Goal: Task Accomplishment & Management: Manage account settings

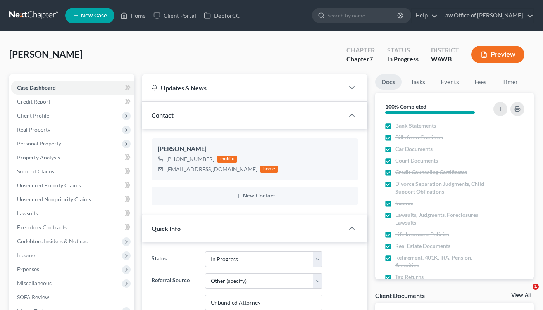
select select "4"
select select "6"
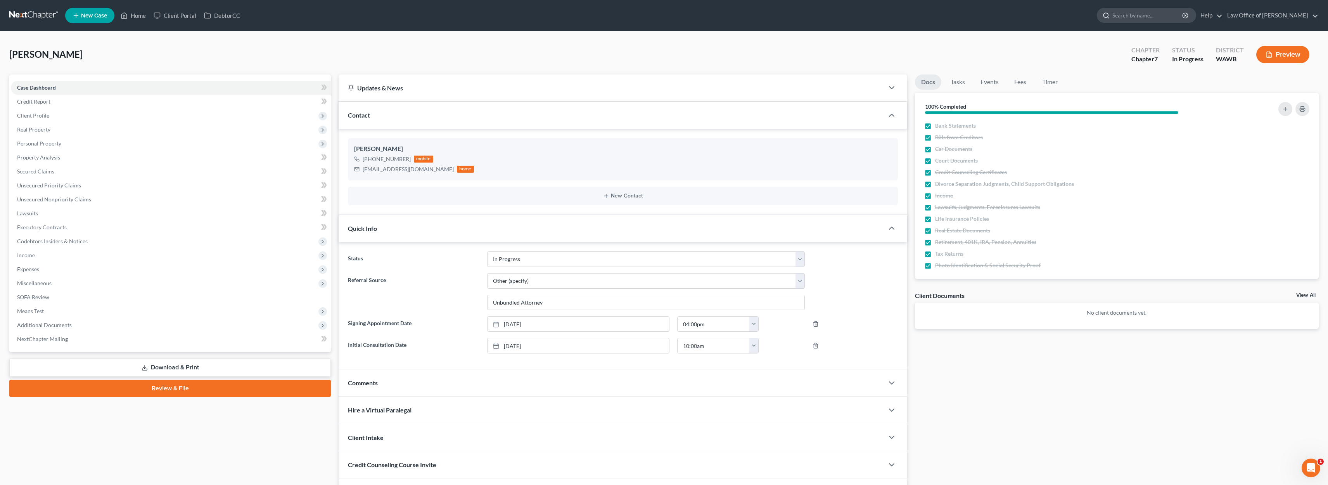
click at [543, 10] on input "search" at bounding box center [1147, 15] width 71 height 14
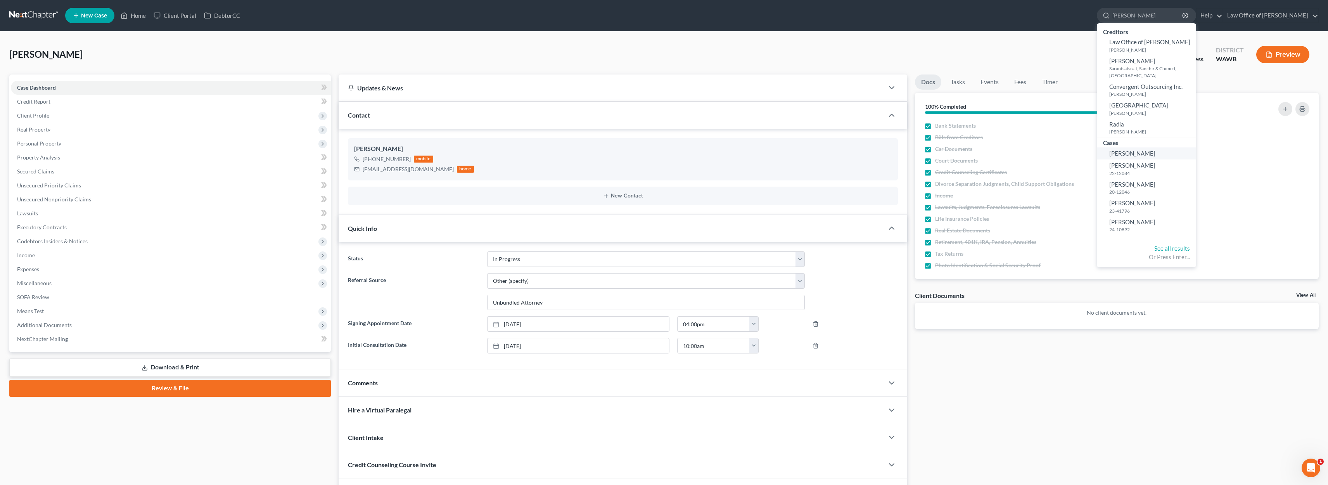
type input "[PERSON_NAME]"
click at [543, 149] on link "[PERSON_NAME]" at bounding box center [1146, 153] width 99 height 12
select select "6"
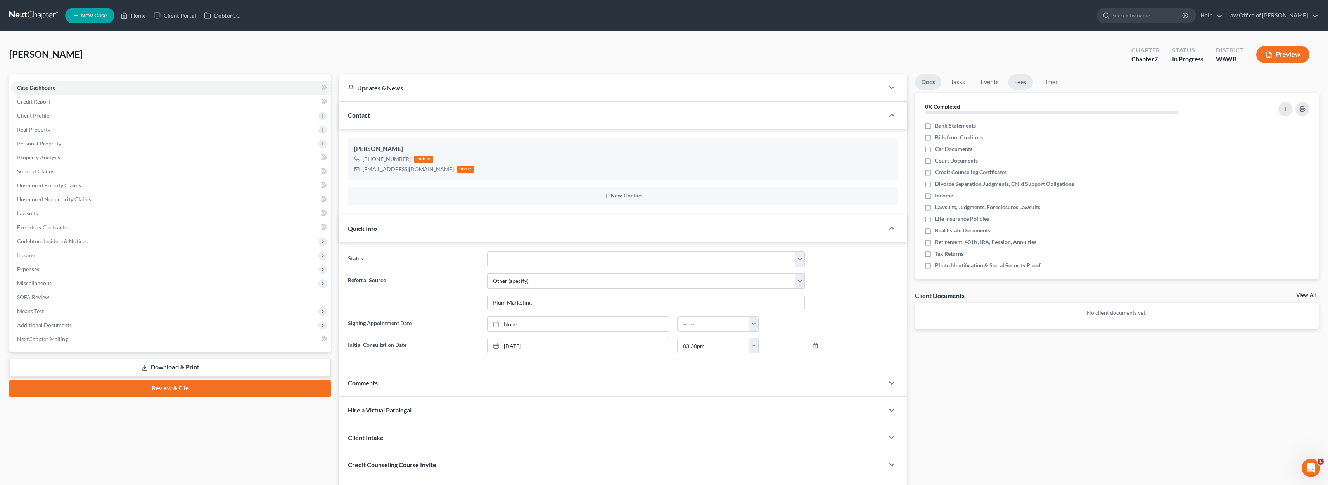
click at [543, 82] on link "Fees" at bounding box center [1020, 81] width 25 height 15
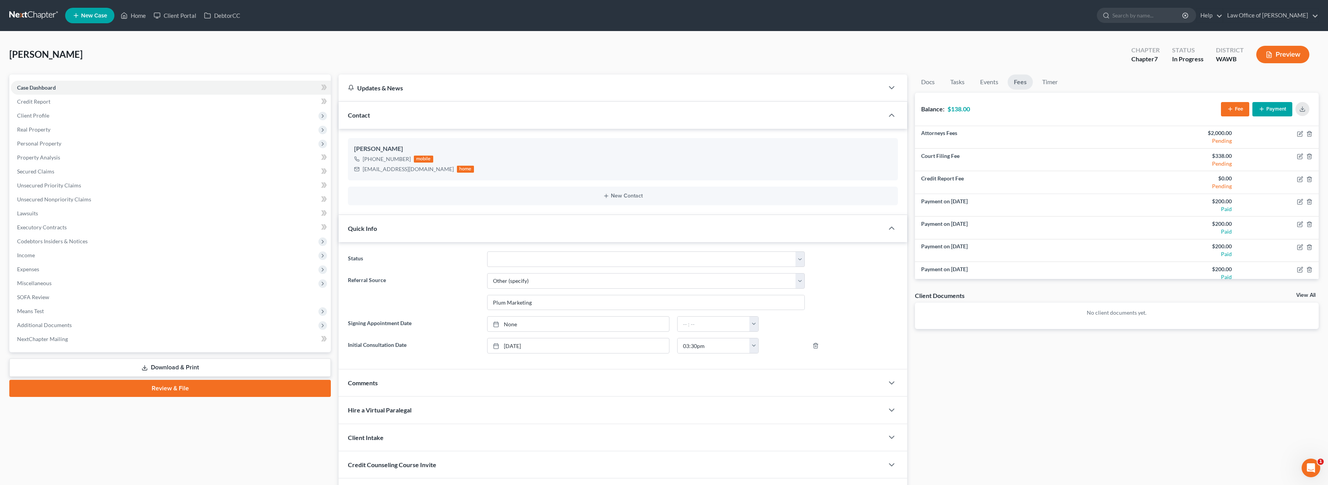
click at [543, 111] on button "Payment" at bounding box center [1272, 109] width 40 height 14
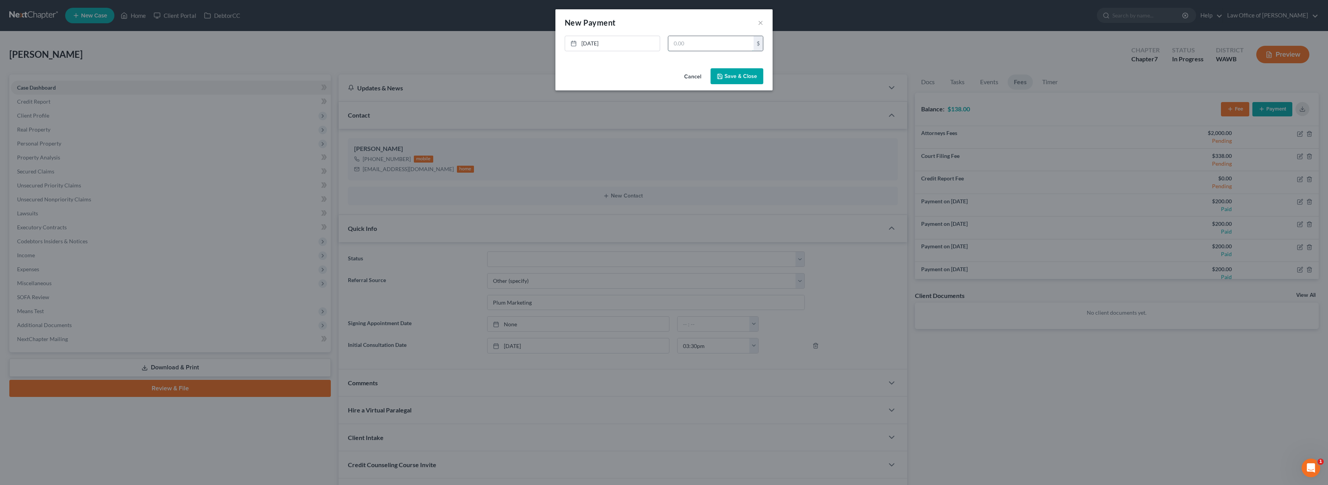
click at [543, 39] on input "text" at bounding box center [710, 43] width 85 height 15
type input "138"
click at [543, 72] on button "Save & Close" at bounding box center [736, 76] width 53 height 16
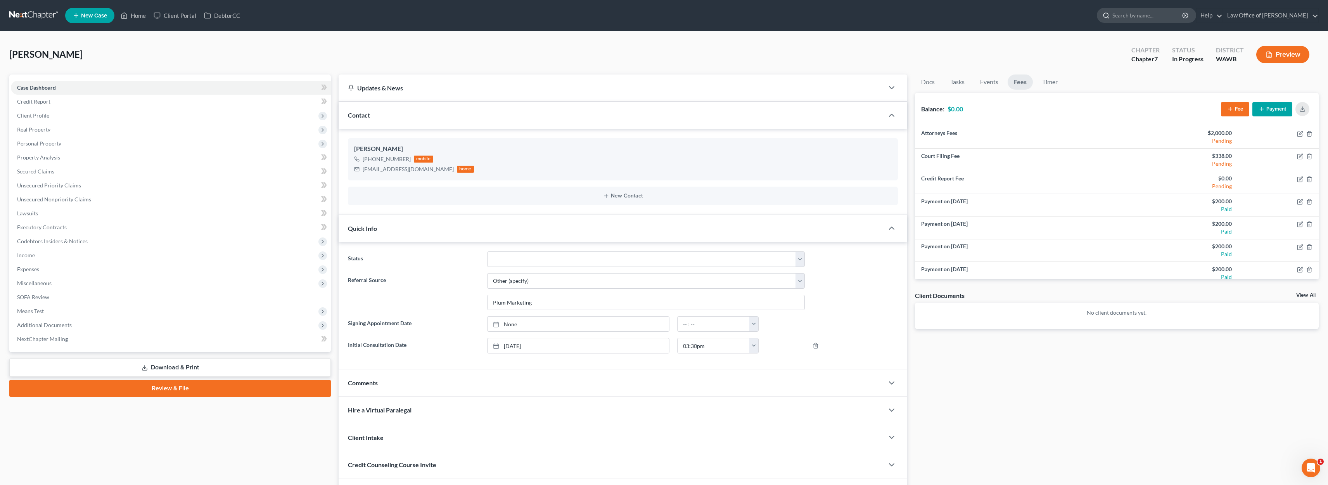
click at [543, 11] on div at bounding box center [1104, 15] width 15 height 14
click at [543, 14] on input "search" at bounding box center [1147, 15] width 71 height 14
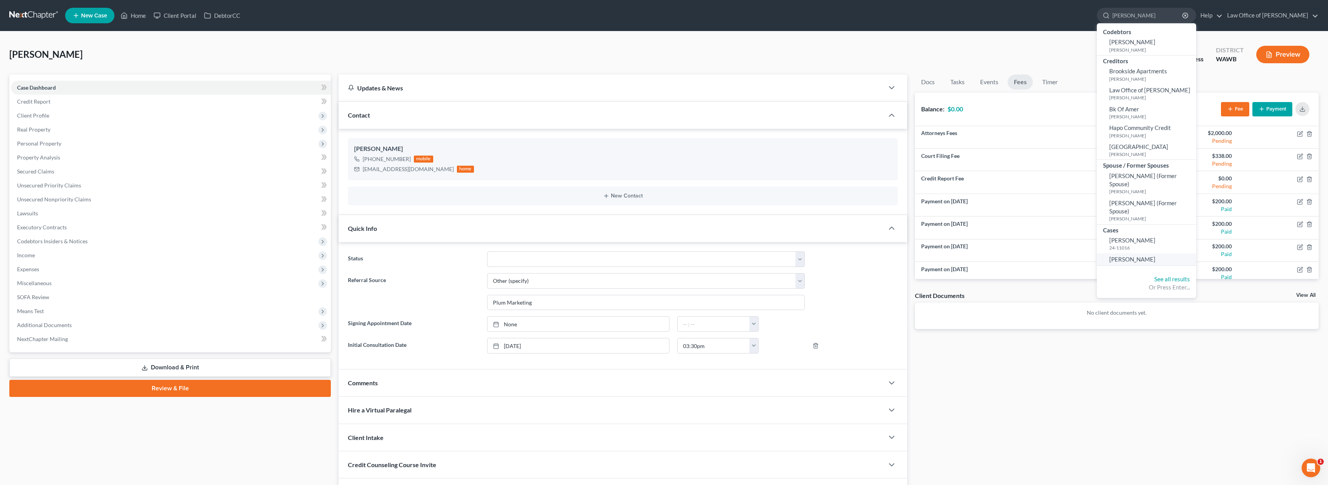
type input "[PERSON_NAME]"
click at [543, 256] on span "[PERSON_NAME]" at bounding box center [1132, 259] width 46 height 7
select select "6"
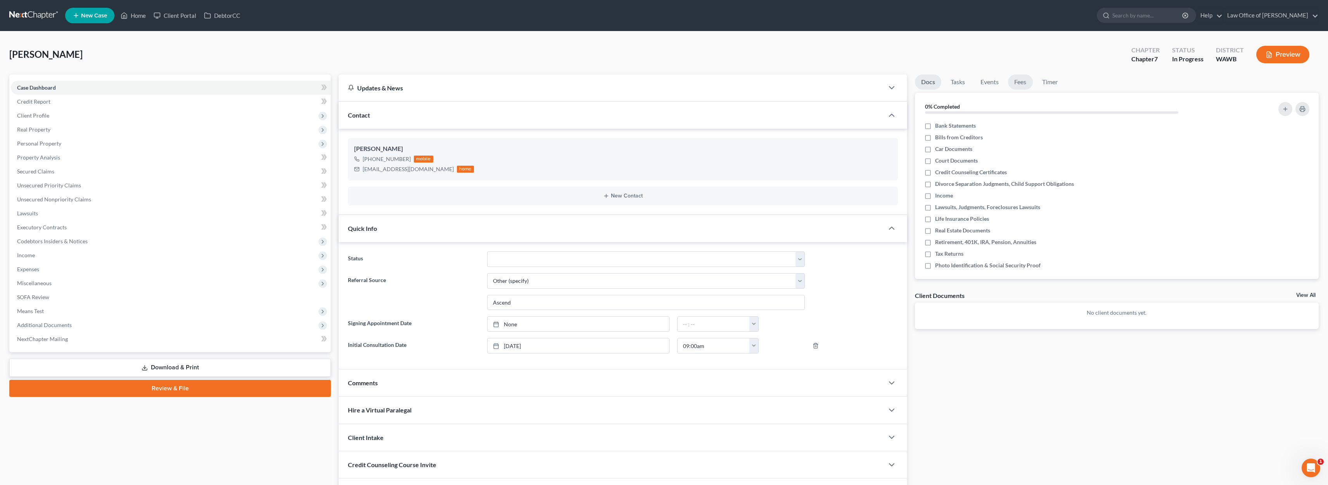
click at [543, 85] on link "Fees" at bounding box center [1020, 81] width 25 height 15
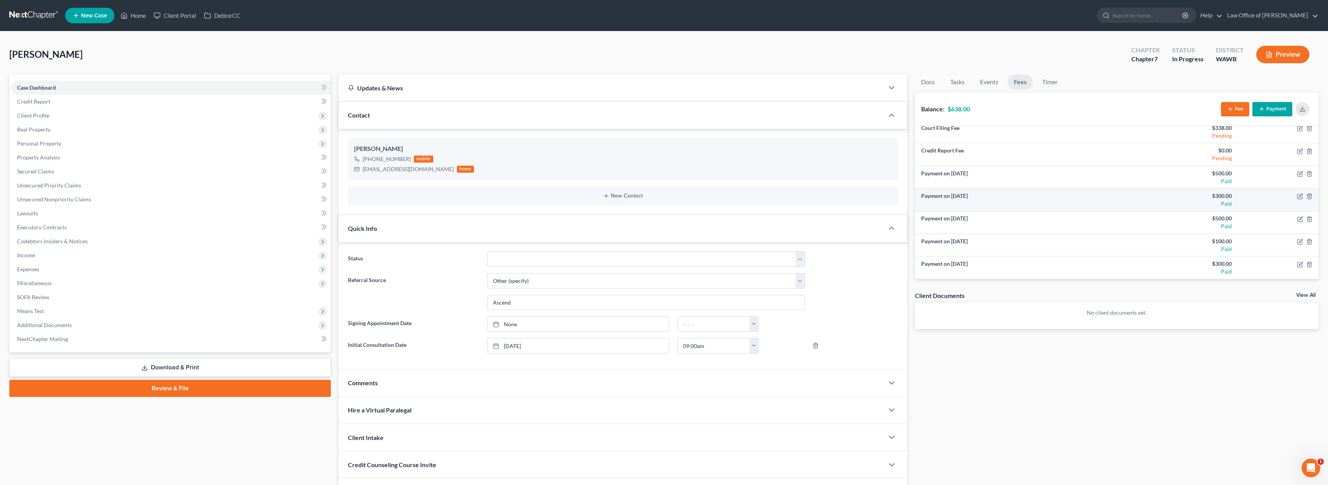
scroll to position [50, 0]
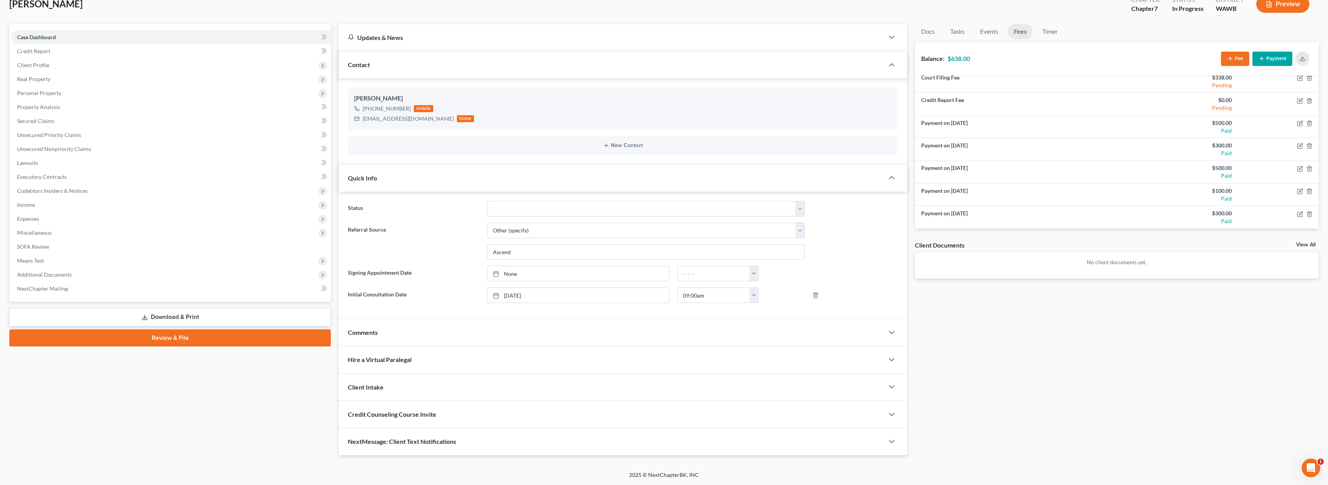
click at [543, 60] on button "Payment" at bounding box center [1272, 59] width 40 height 14
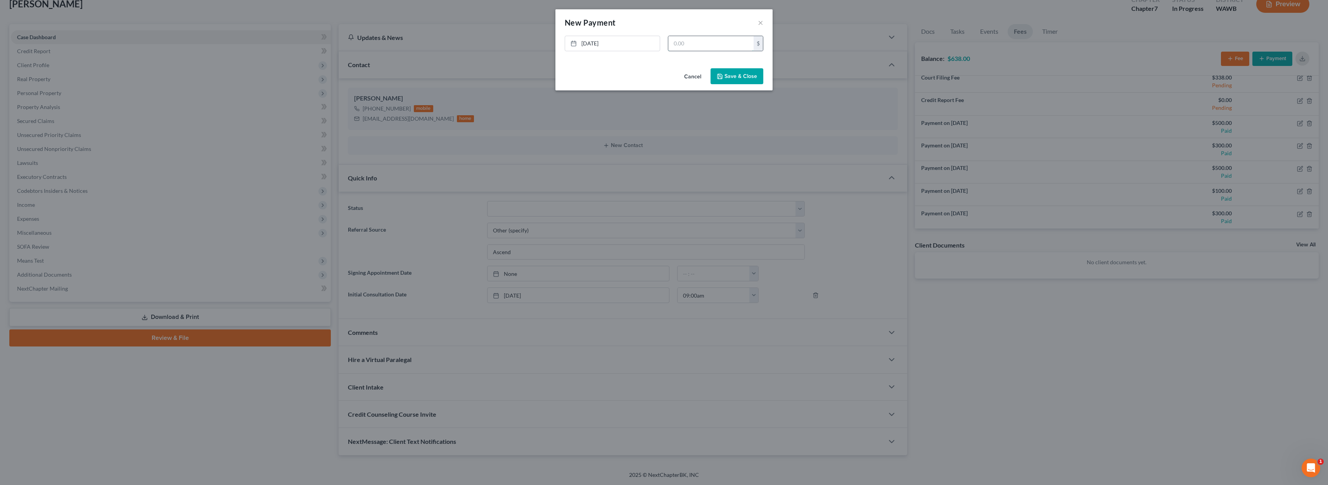
click at [543, 42] on input "text" at bounding box center [710, 43] width 85 height 15
type input "300"
click at [543, 80] on button "Save & Close" at bounding box center [736, 76] width 53 height 16
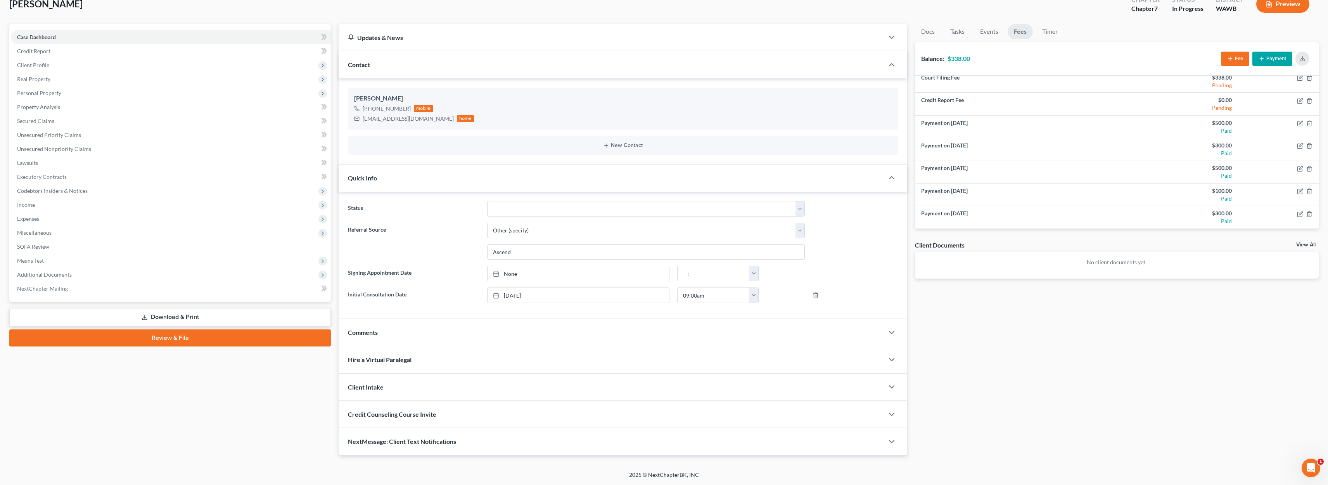
scroll to position [0, 0]
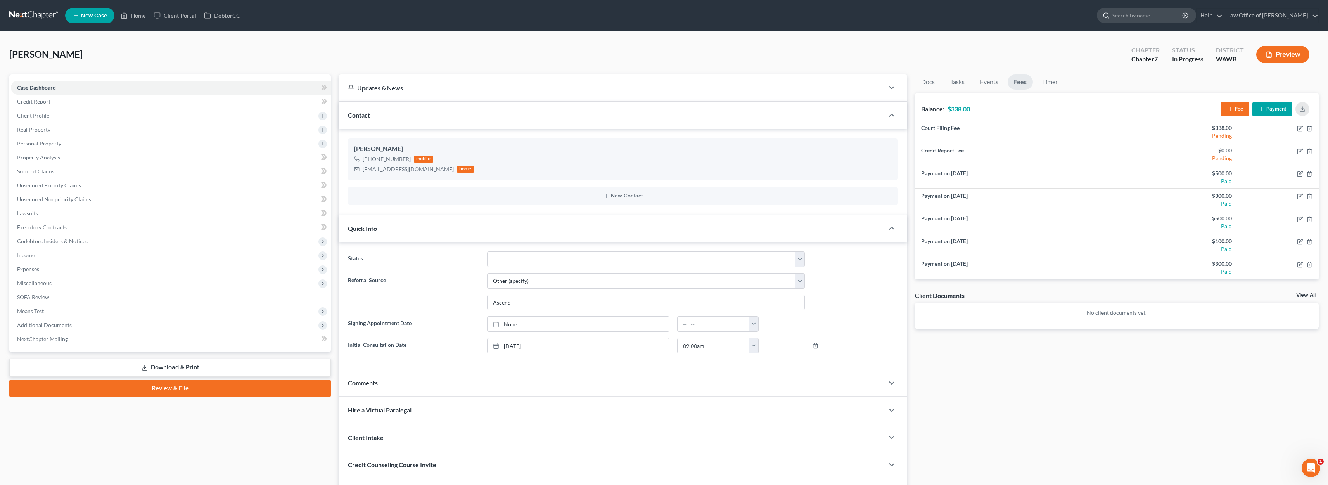
click at [543, 21] on input "search" at bounding box center [1147, 15] width 71 height 14
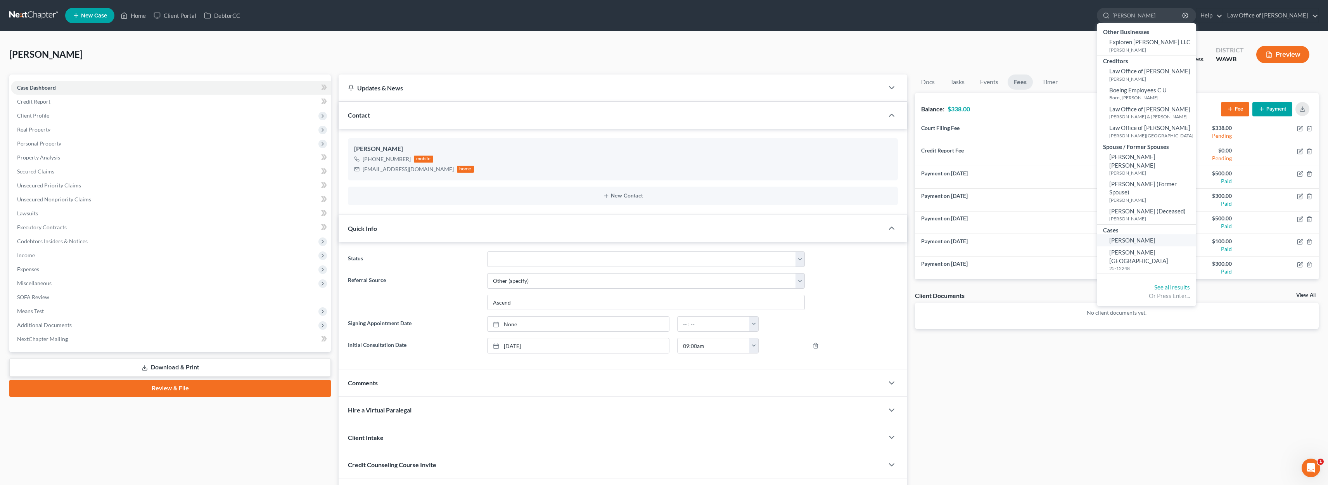
type input "[PERSON_NAME]"
click at [543, 237] on span "[PERSON_NAME]" at bounding box center [1132, 240] width 46 height 7
select select "6"
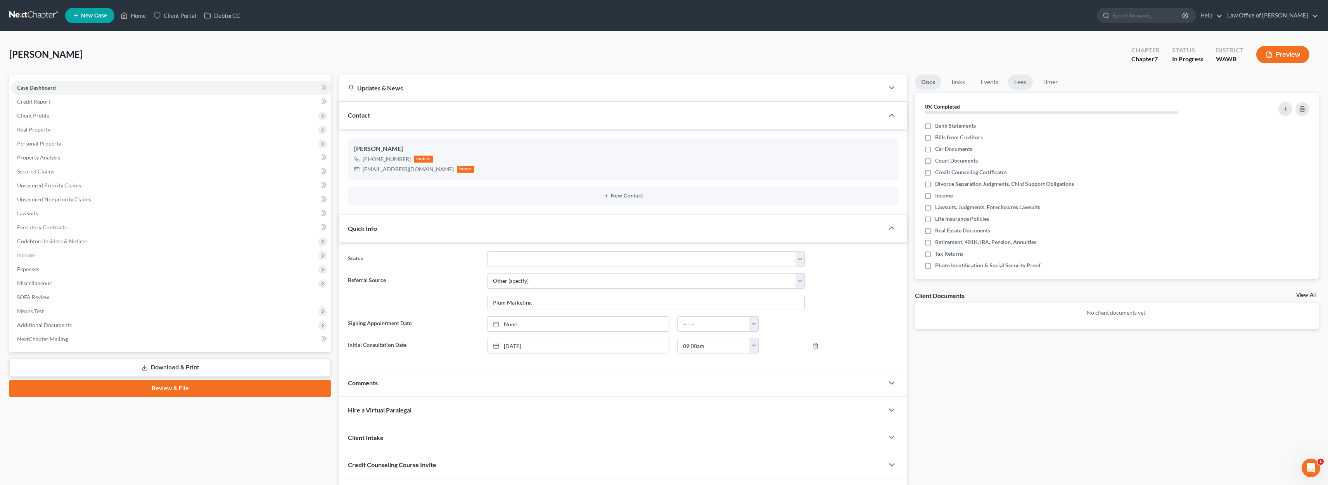
click at [543, 83] on link "Fees" at bounding box center [1020, 81] width 25 height 15
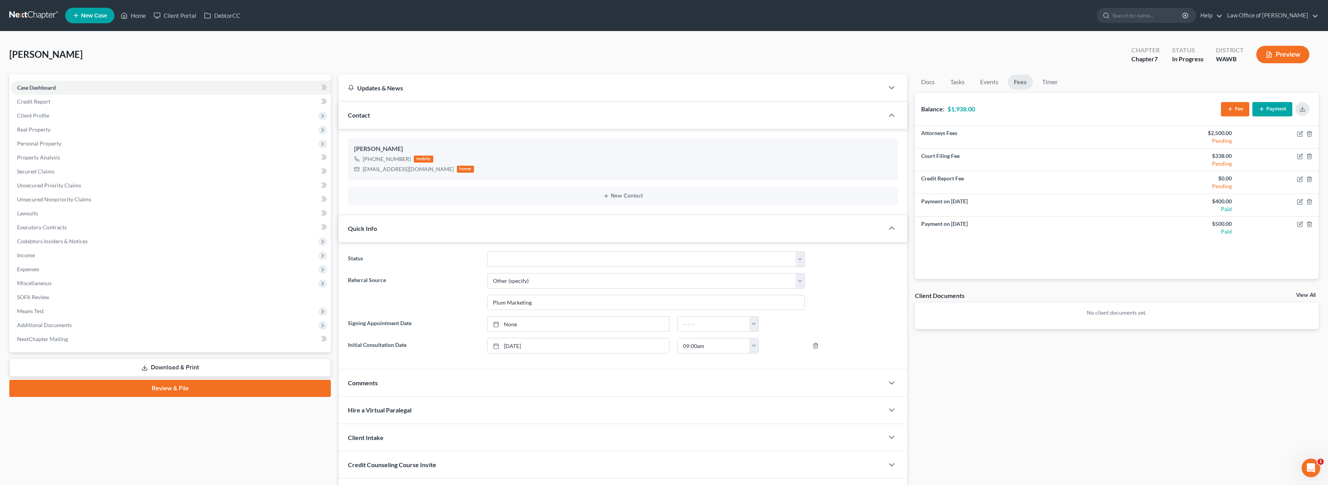
click at [543, 114] on button "Payment" at bounding box center [1272, 109] width 40 height 14
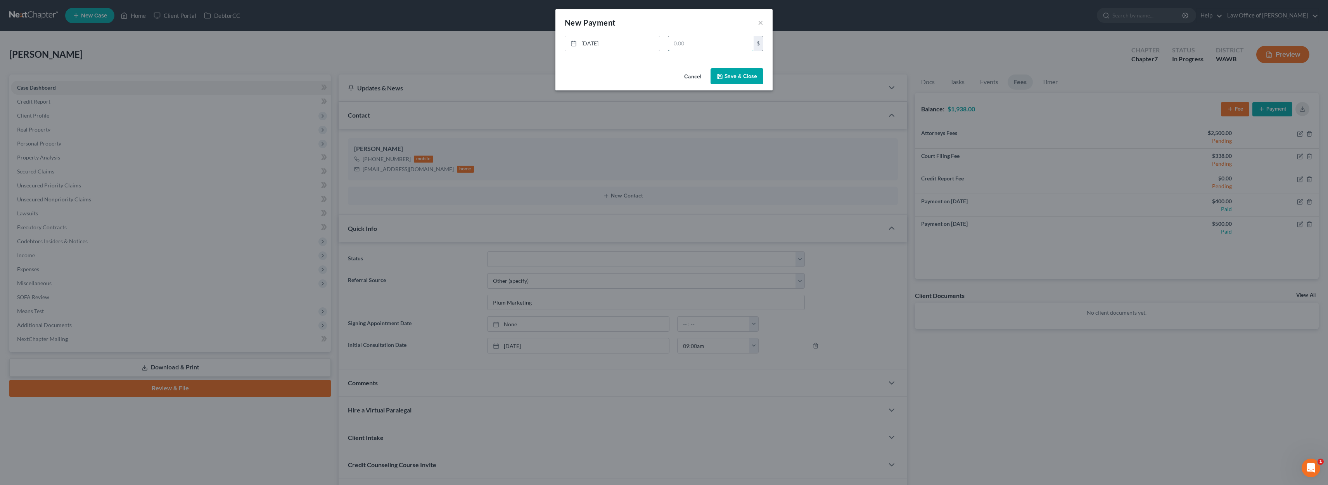
click at [543, 42] on input "text" at bounding box center [710, 43] width 85 height 15
type input "400"
click at [543, 79] on button "Save & Close" at bounding box center [736, 76] width 53 height 16
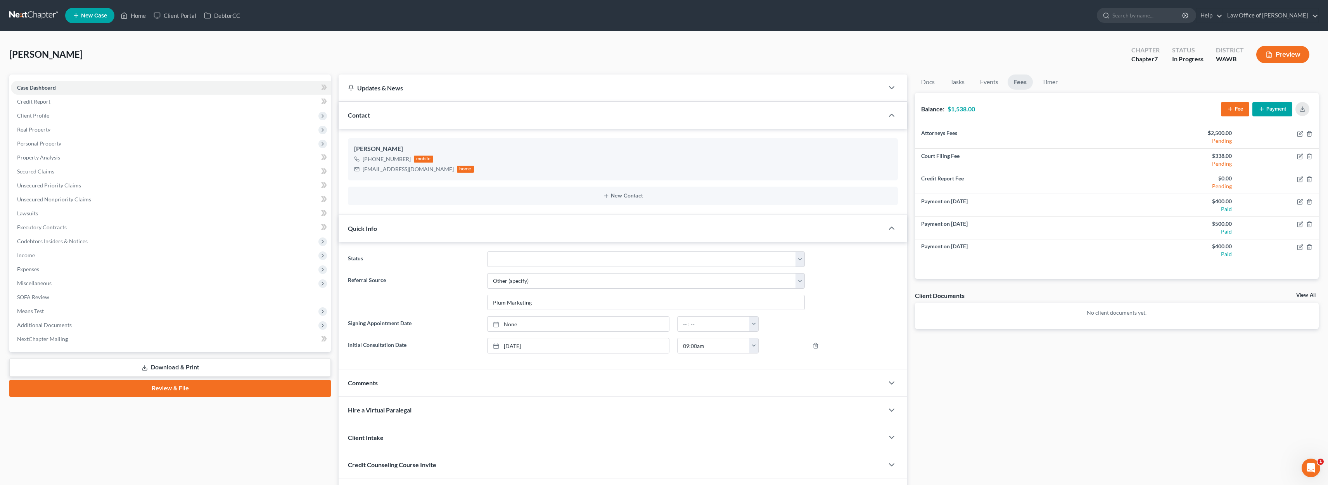
click at [543, 109] on icon "button" at bounding box center [1261, 109] width 6 height 6
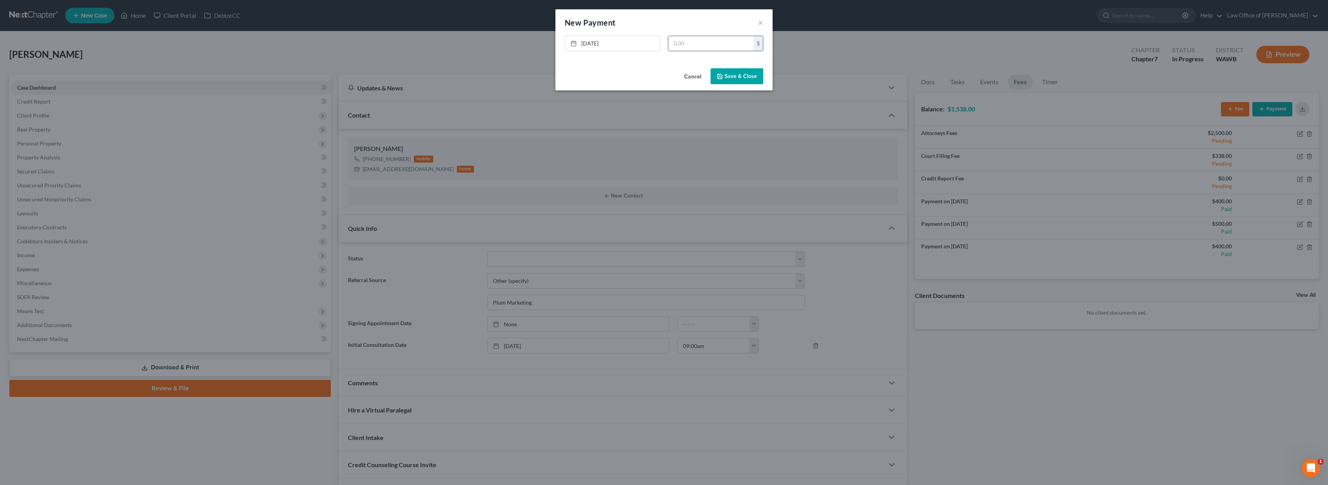
click at [543, 49] on input "text" at bounding box center [710, 43] width 85 height 15
type input "100"
click at [543, 72] on button "Save & Close" at bounding box center [736, 76] width 53 height 16
